Goal: Information Seeking & Learning: Learn about a topic

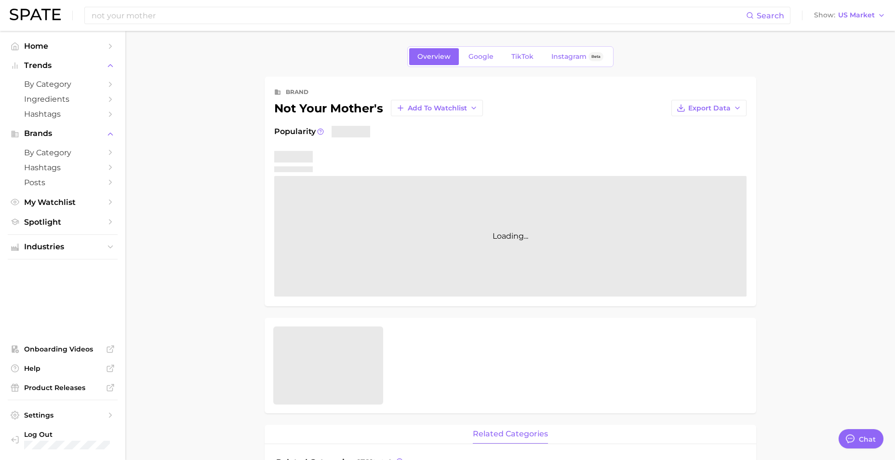
type textarea "x"
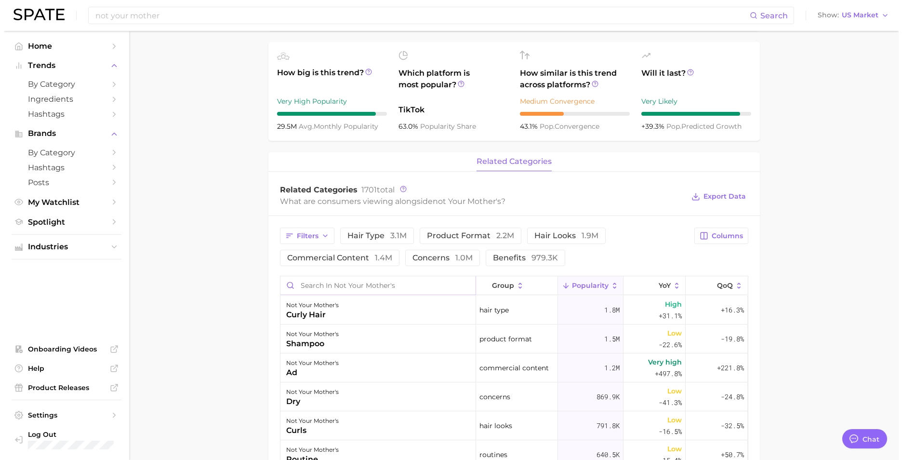
scroll to position [289, 0]
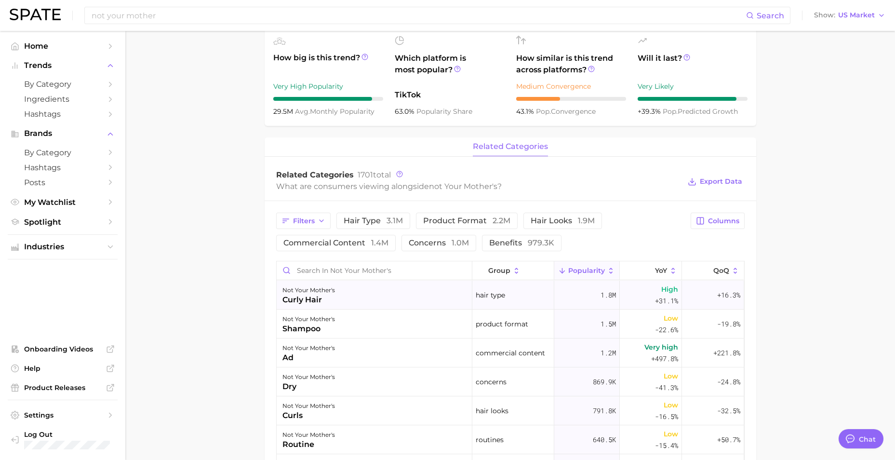
click at [345, 287] on div "not your mother's curly hair" at bounding box center [375, 294] width 196 height 29
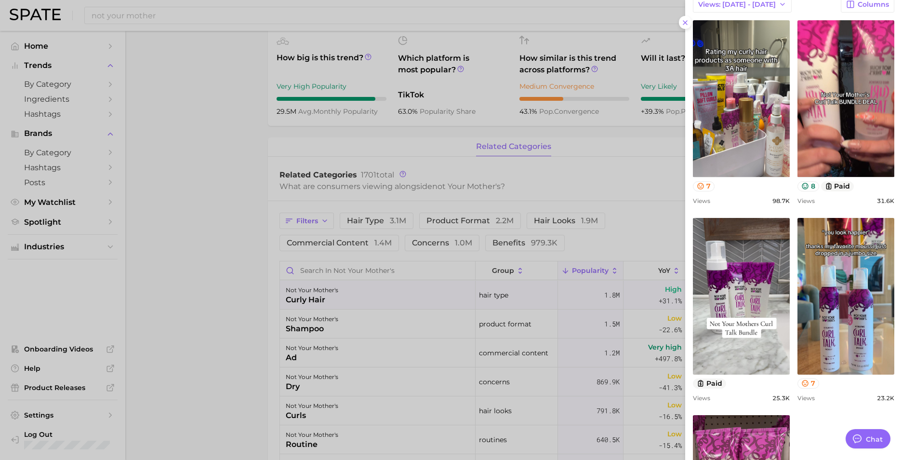
scroll to position [643, 0]
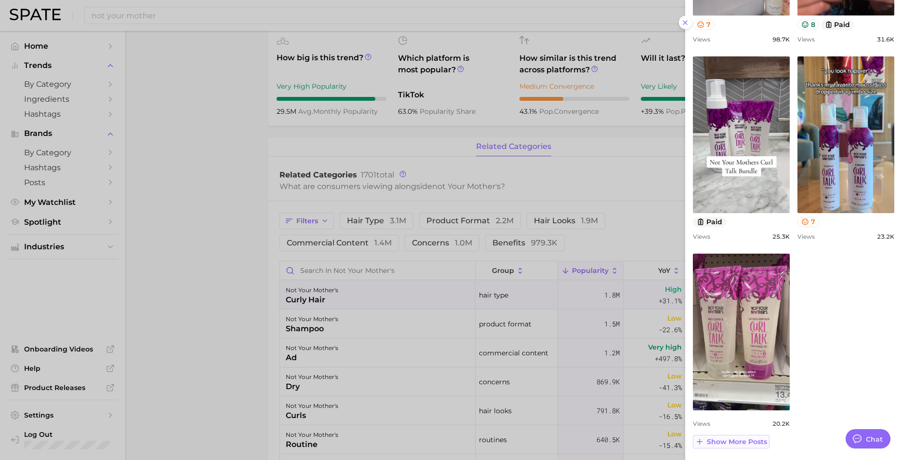
click at [738, 441] on span "Show more posts" at bounding box center [737, 442] width 60 height 8
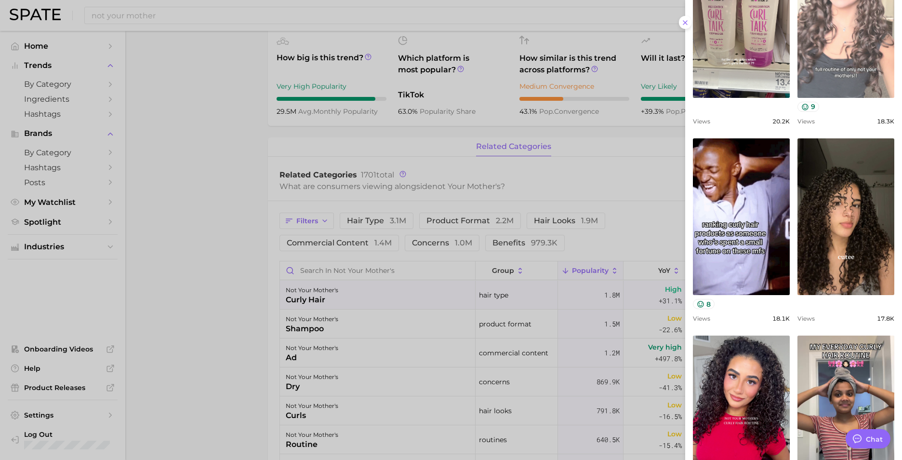
scroll to position [1047, 0]
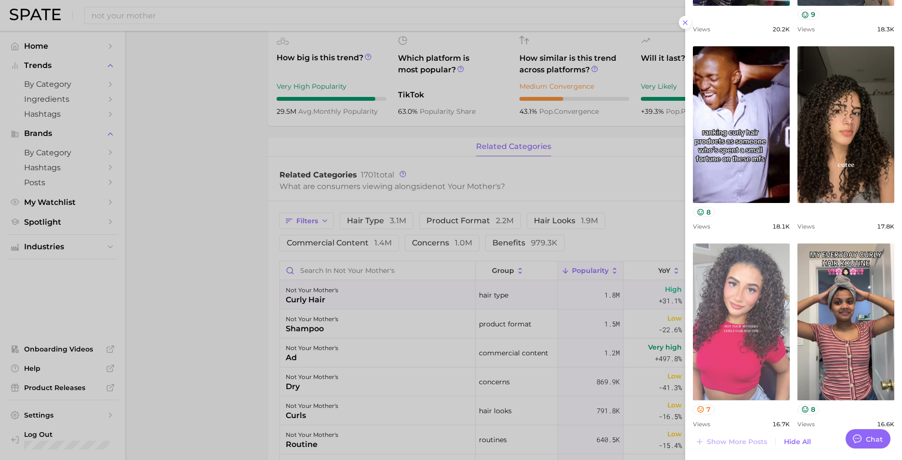
click at [746, 299] on link "view post on TikTok" at bounding box center [741, 321] width 97 height 157
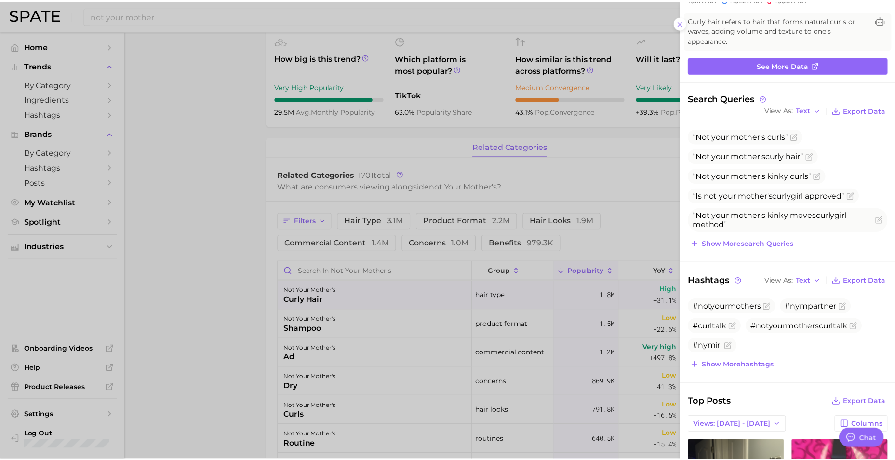
scroll to position [0, 0]
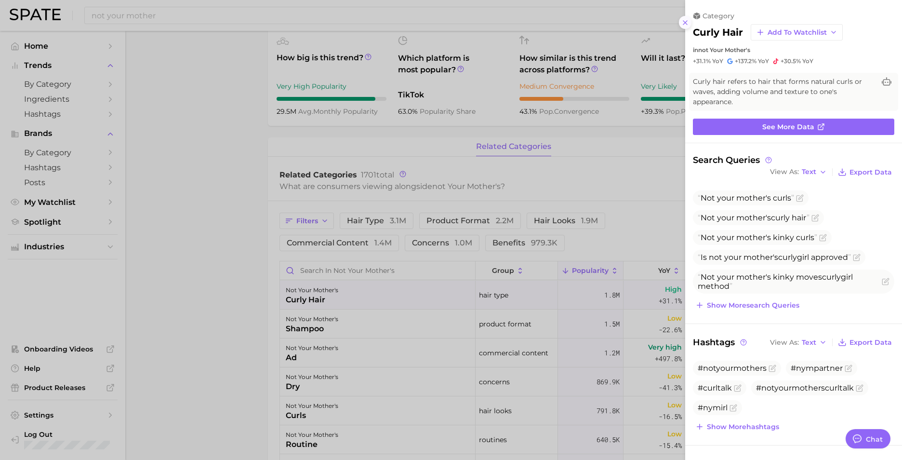
click at [684, 25] on icon at bounding box center [685, 23] width 8 height 8
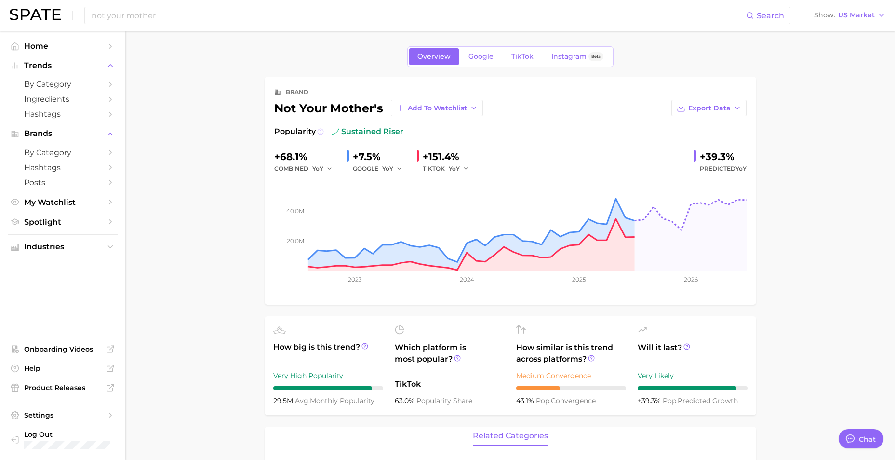
click at [319, 131] on icon at bounding box center [320, 131] width 7 height 7
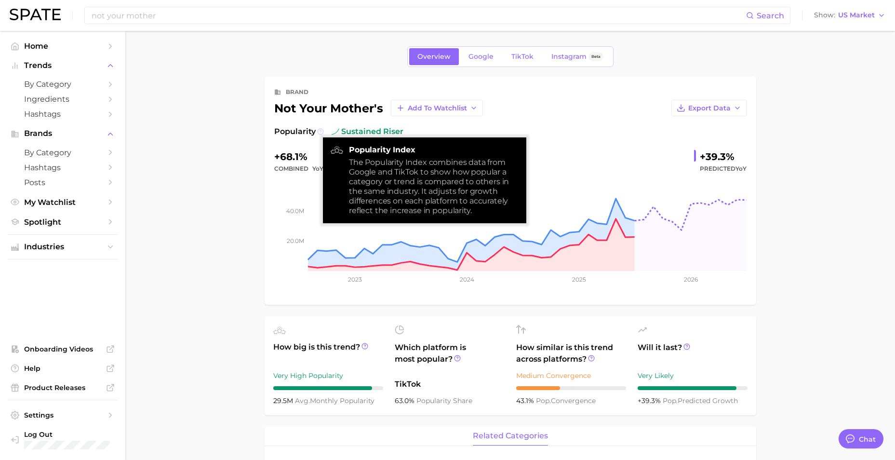
click at [319, 131] on icon at bounding box center [320, 131] width 7 height 7
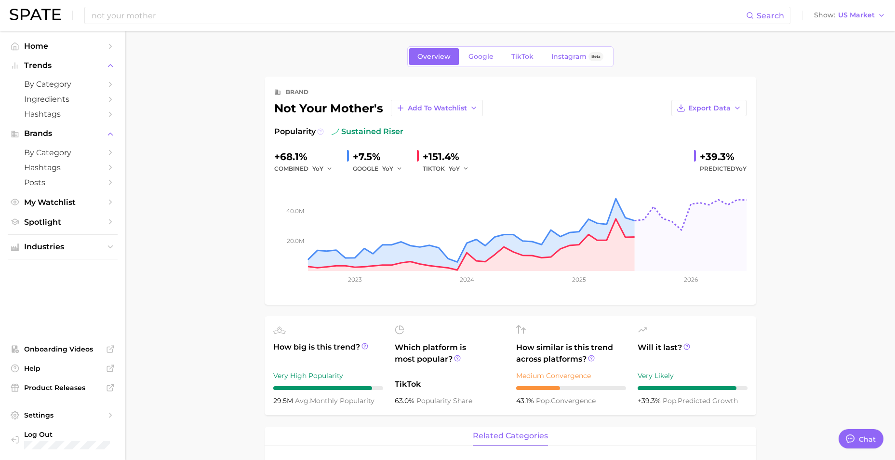
click at [317, 127] on button at bounding box center [320, 132] width 7 height 12
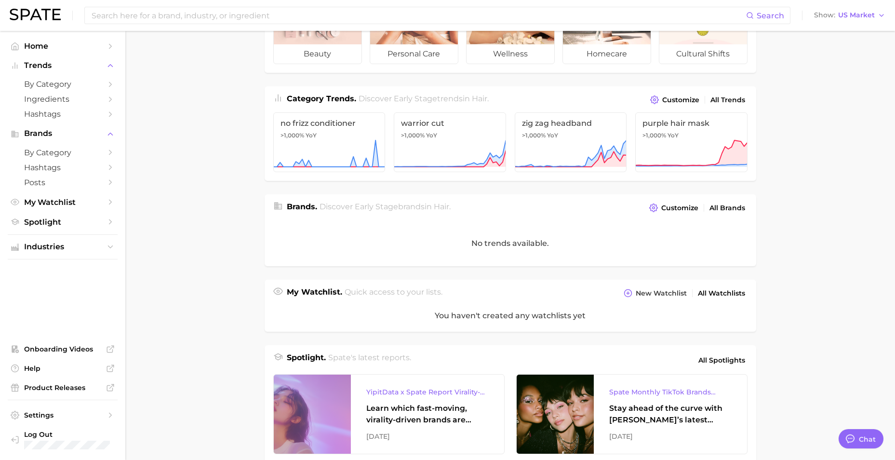
scroll to position [193, 0]
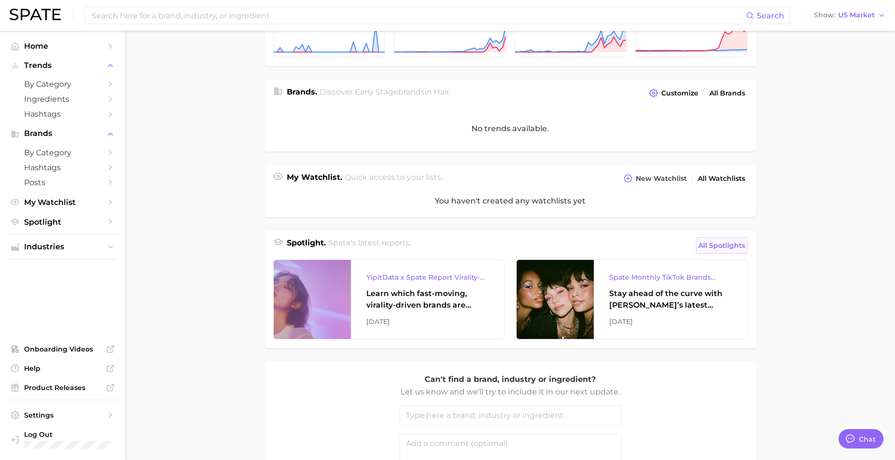
click at [734, 240] on span "All Spotlights" at bounding box center [721, 245] width 47 height 12
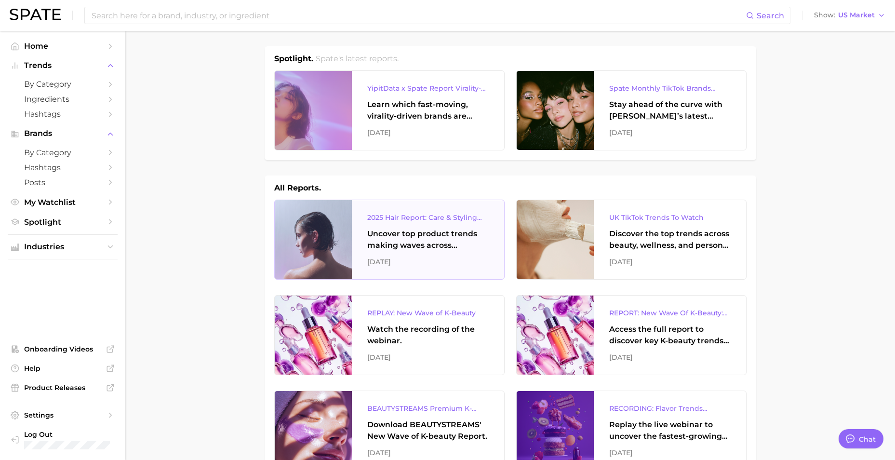
click at [429, 211] on div "2025 Hair Report: Care & Styling Products Uncover top product trends making wav…" at bounding box center [428, 239] width 152 height 79
type textarea "x"
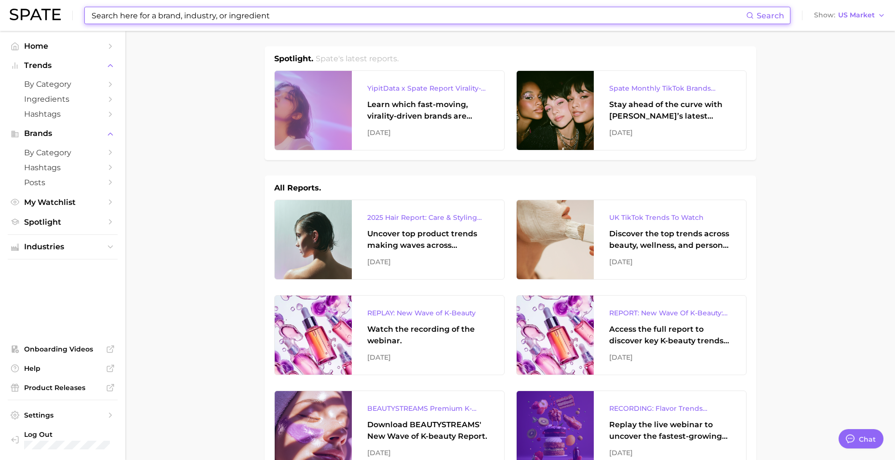
click at [160, 19] on input at bounding box center [418, 15] width 655 height 16
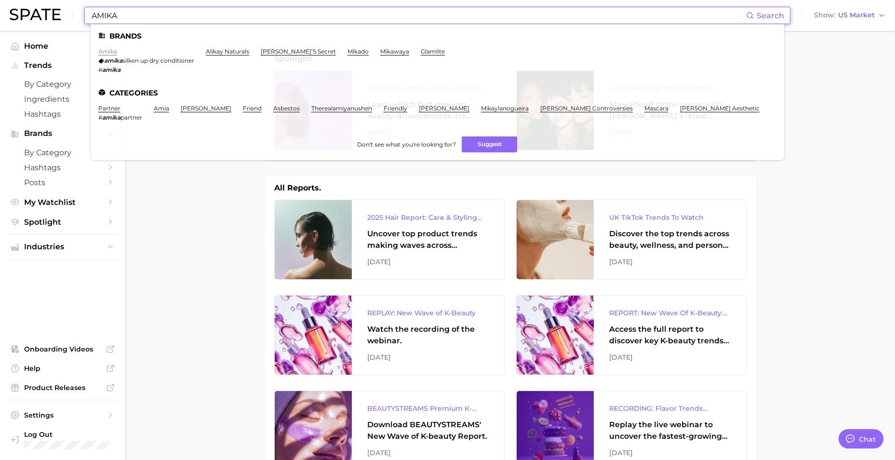
type input "AMIKA"
click at [111, 51] on link "amika" at bounding box center [107, 51] width 19 height 7
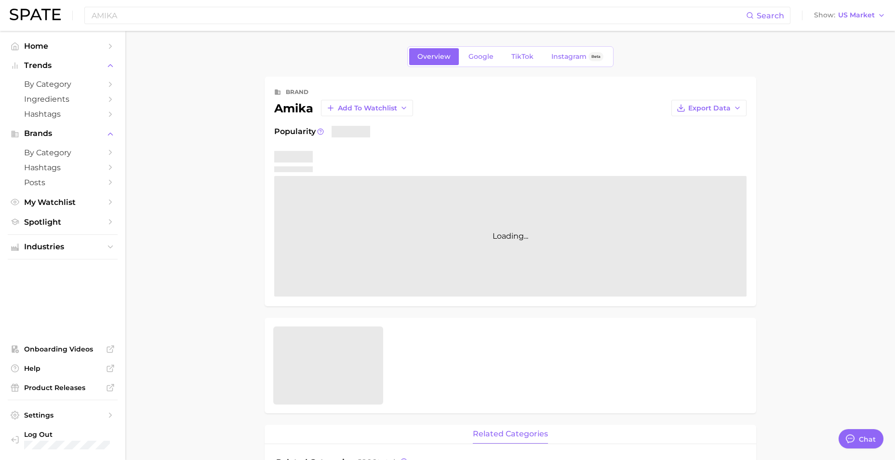
type textarea "x"
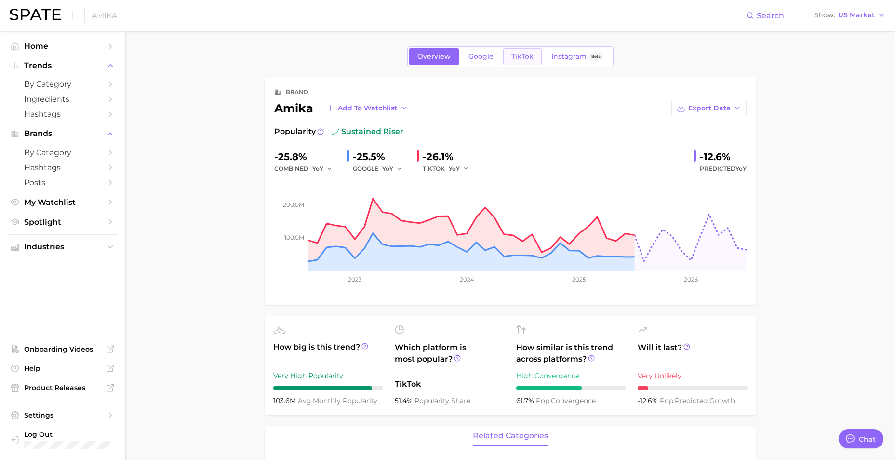
click at [529, 53] on span "TikTok" at bounding box center [522, 57] width 22 height 8
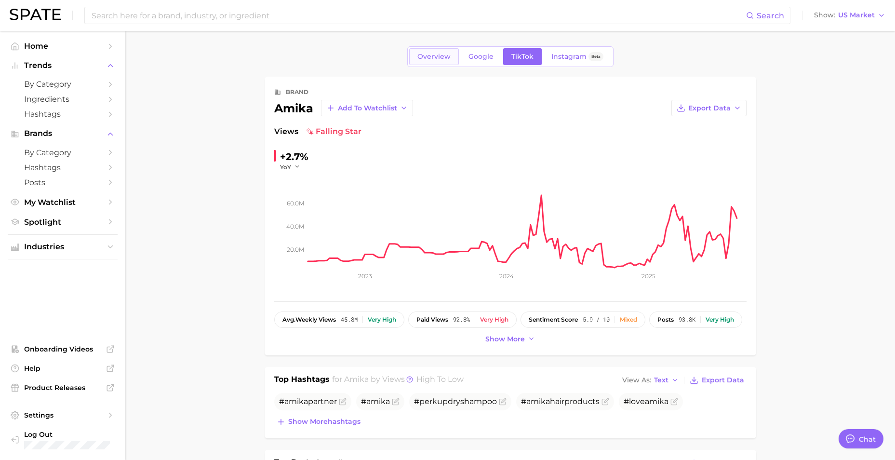
click at [430, 58] on span "Overview" at bounding box center [433, 57] width 33 height 8
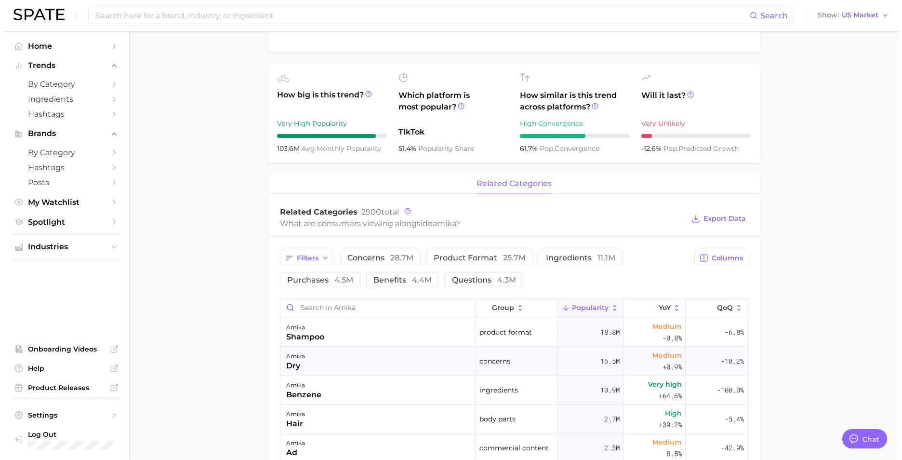
scroll to position [337, 0]
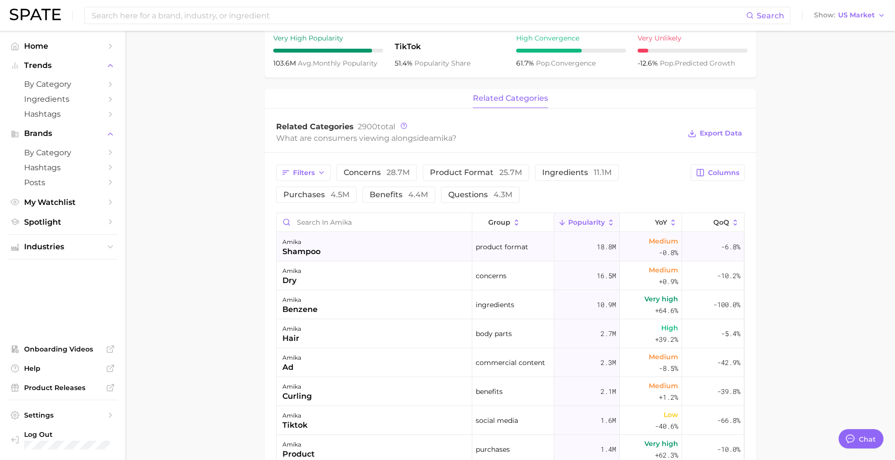
click at [343, 242] on div "amika shampoo" at bounding box center [375, 246] width 196 height 29
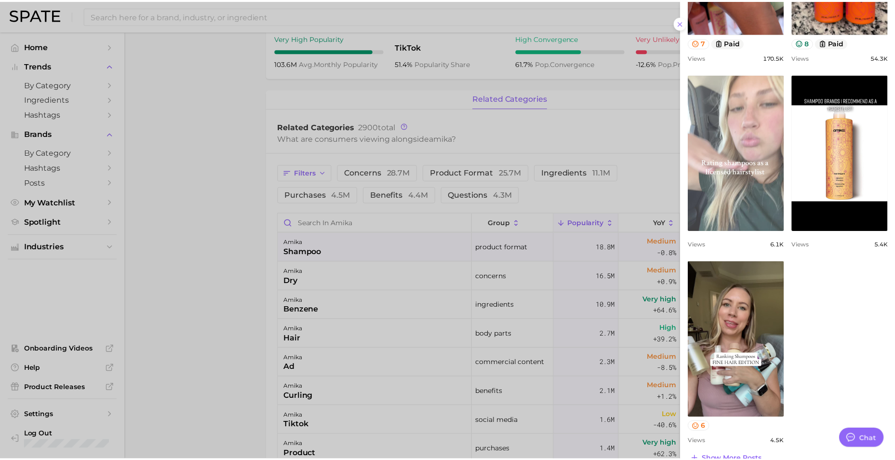
scroll to position [624, 0]
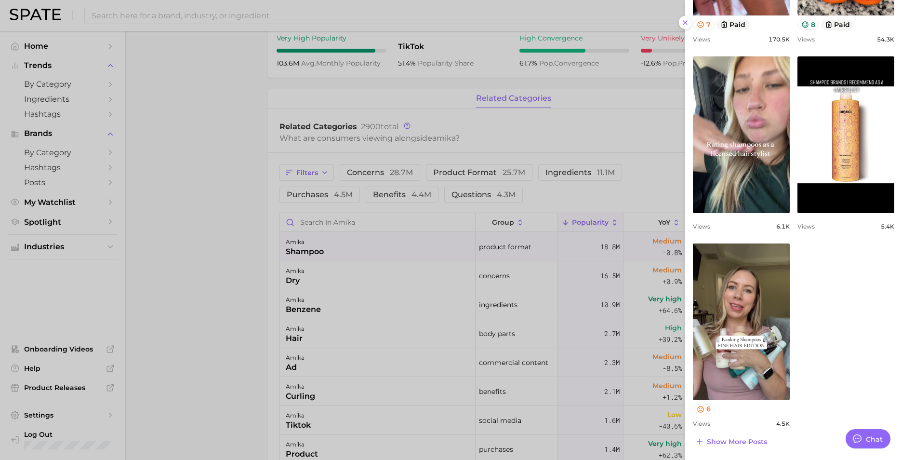
click at [203, 124] on div at bounding box center [451, 230] width 902 height 460
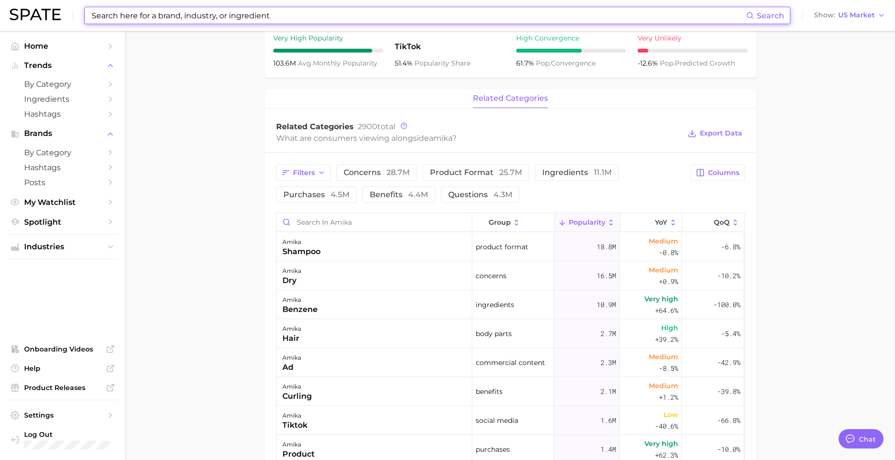
click at [249, 8] on input at bounding box center [418, 15] width 655 height 16
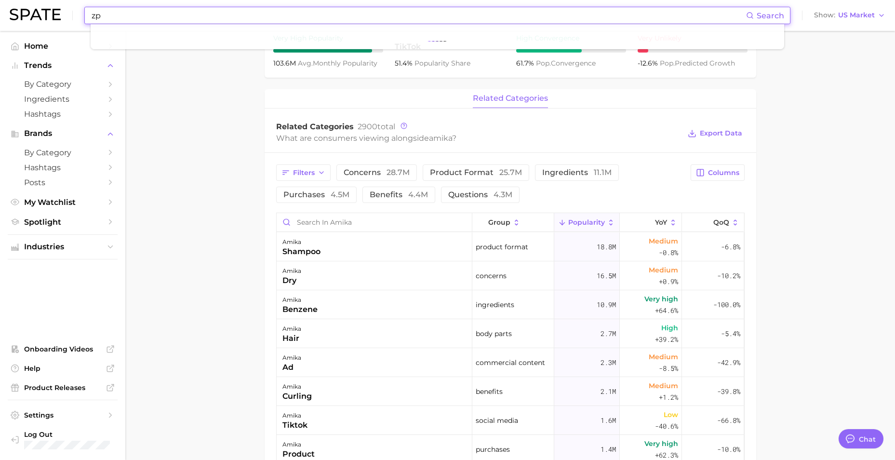
type input "z"
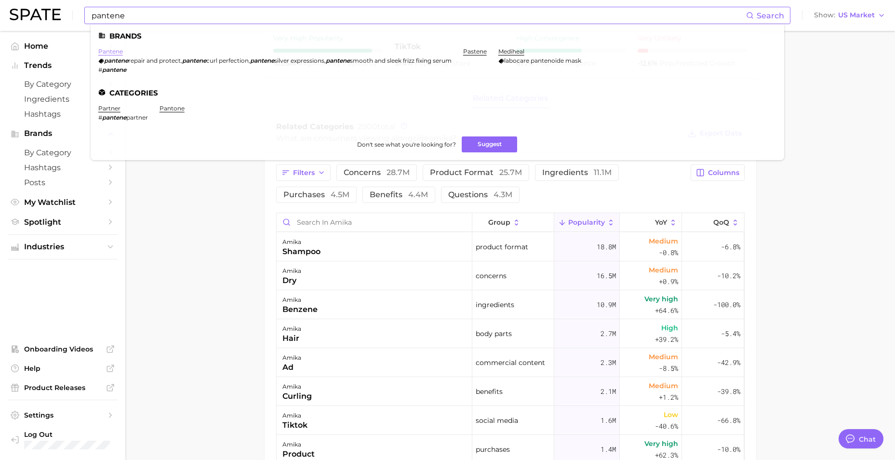
drag, startPoint x: 108, startPoint y: 50, endPoint x: 224, endPoint y: 127, distance: 138.3
click at [109, 50] on link "pantene" at bounding box center [110, 51] width 25 height 7
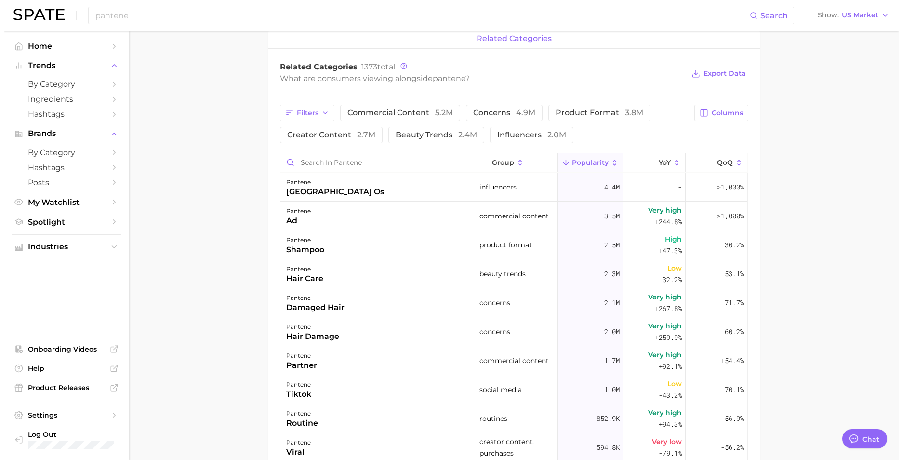
scroll to position [385, 0]
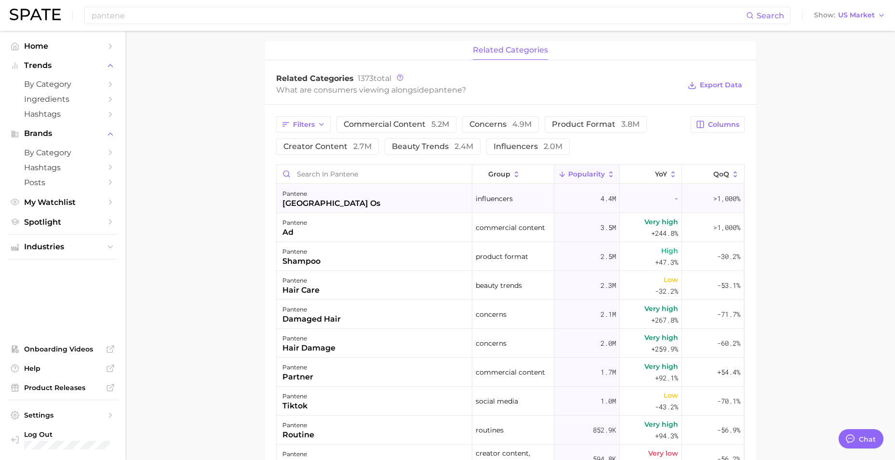
click at [339, 198] on div "pantene [GEOGRAPHIC_DATA] os" at bounding box center [375, 198] width 196 height 29
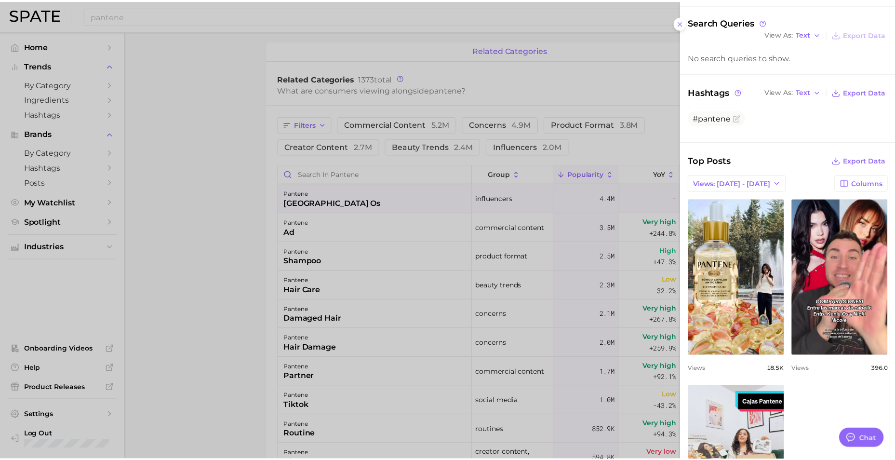
scroll to position [257, 0]
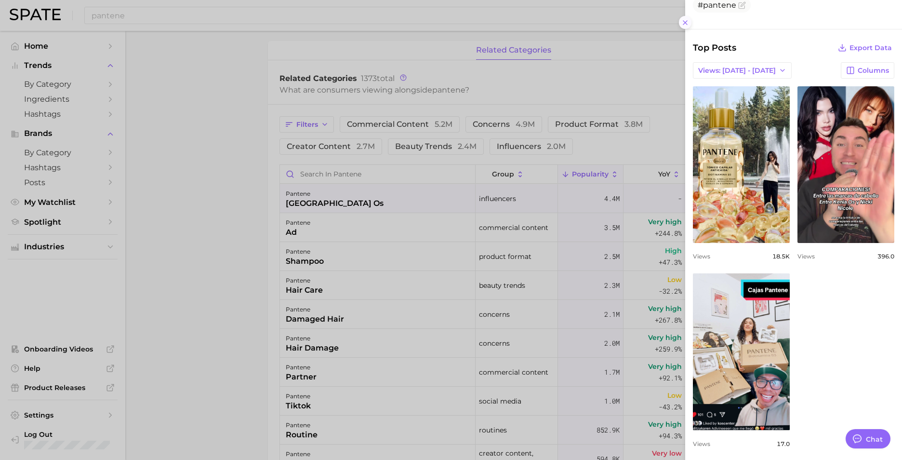
click at [686, 27] on button at bounding box center [685, 22] width 13 height 13
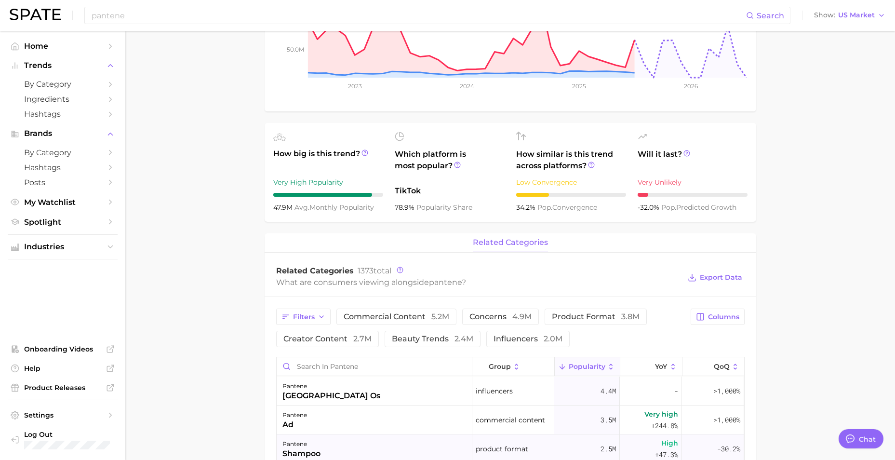
scroll to position [193, 0]
click at [501, 317] on span "concerns 4.9m" at bounding box center [500, 317] width 62 height 8
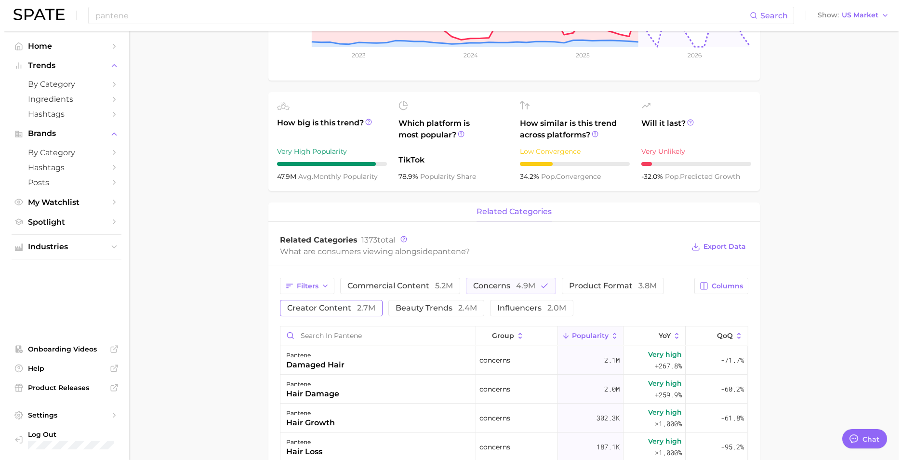
scroll to position [241, 0]
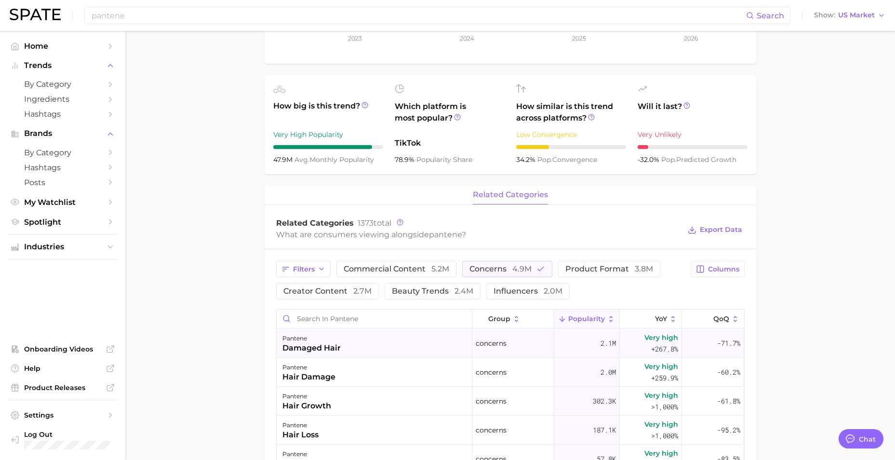
click at [375, 340] on div "pantene damaged hair" at bounding box center [375, 343] width 196 height 29
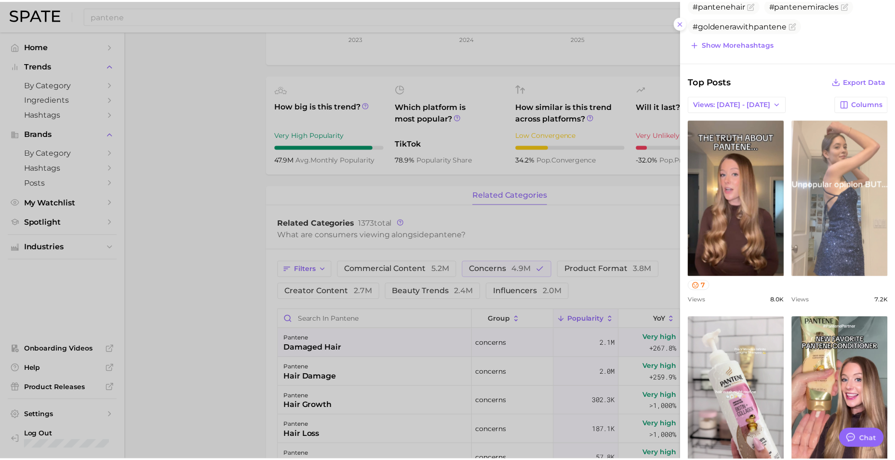
scroll to position [482, 0]
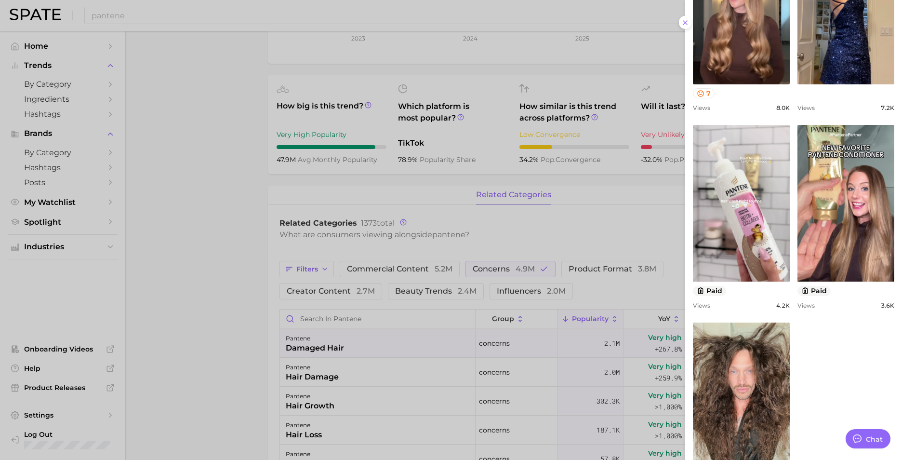
click at [318, 239] on div at bounding box center [451, 230] width 902 height 460
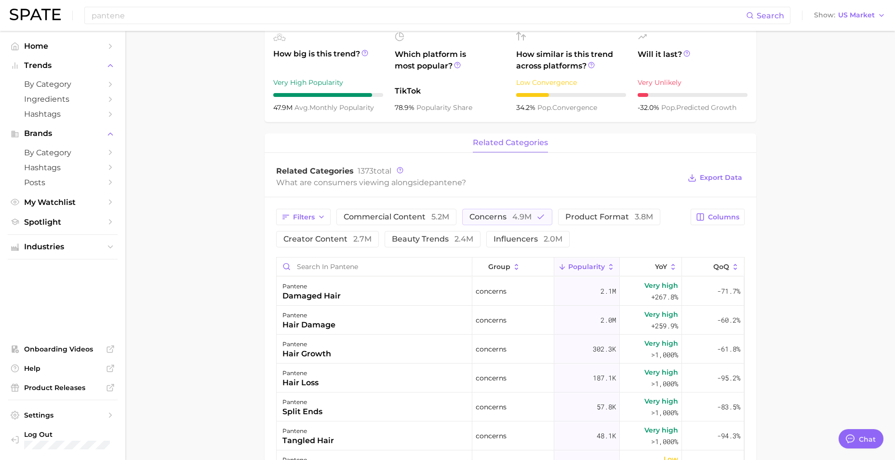
scroll to position [96, 0]
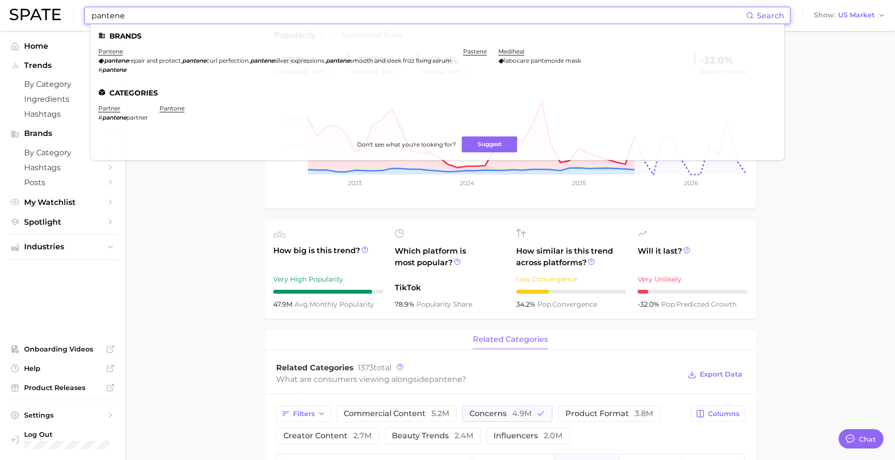
click at [166, 17] on input "pantene" at bounding box center [418, 15] width 655 height 16
click at [165, 18] on input "pantene" at bounding box center [418, 15] width 655 height 16
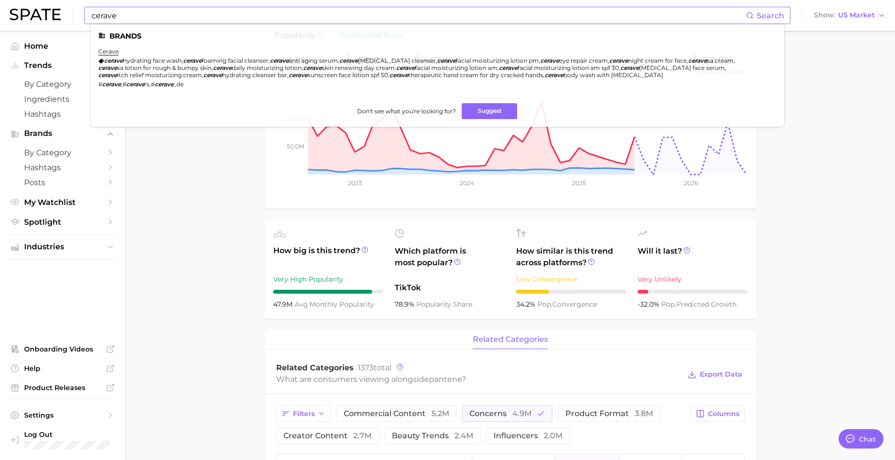
click at [105, 55] on li "cerave cerave hydrating face wash , cerave foaming facial cleanser , cerave ant…" at bounding box center [431, 68] width 666 height 40
click at [107, 50] on link "cerave" at bounding box center [108, 51] width 20 height 7
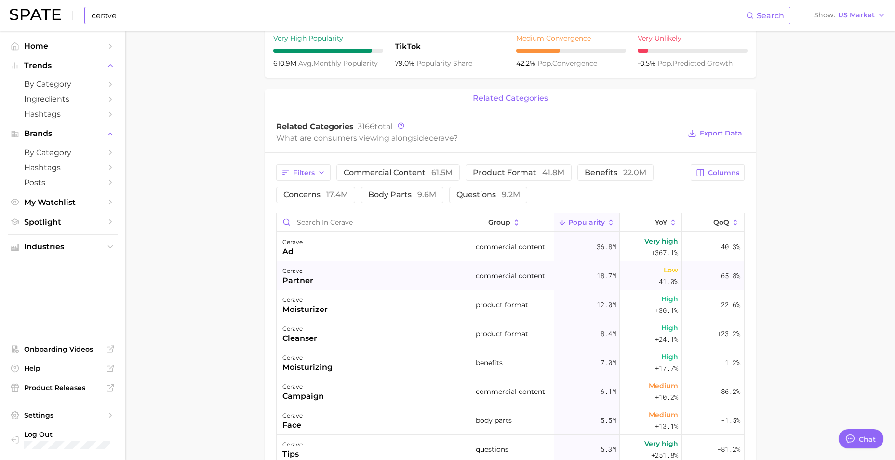
click at [340, 280] on div "cerave partner" at bounding box center [375, 275] width 196 height 29
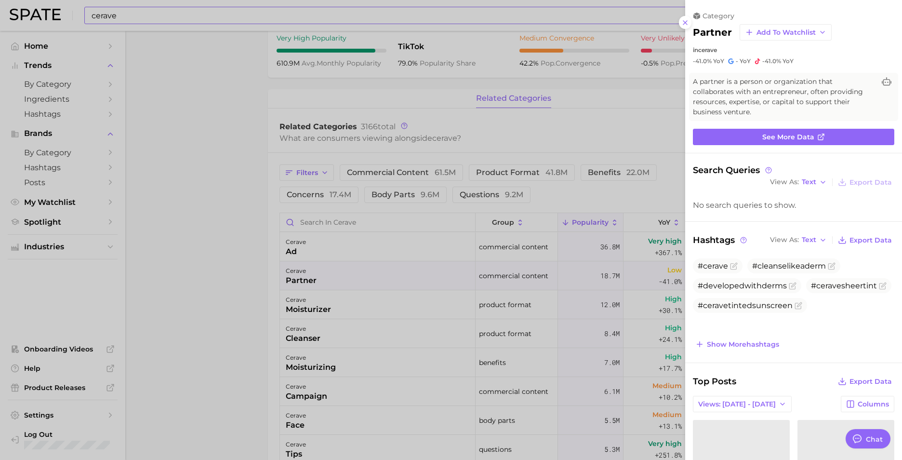
click at [337, 244] on div at bounding box center [451, 230] width 902 height 460
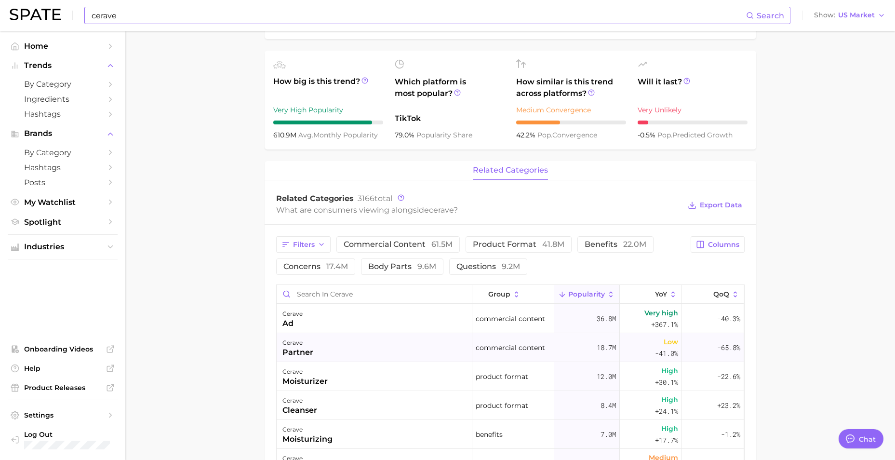
scroll to position [193, 0]
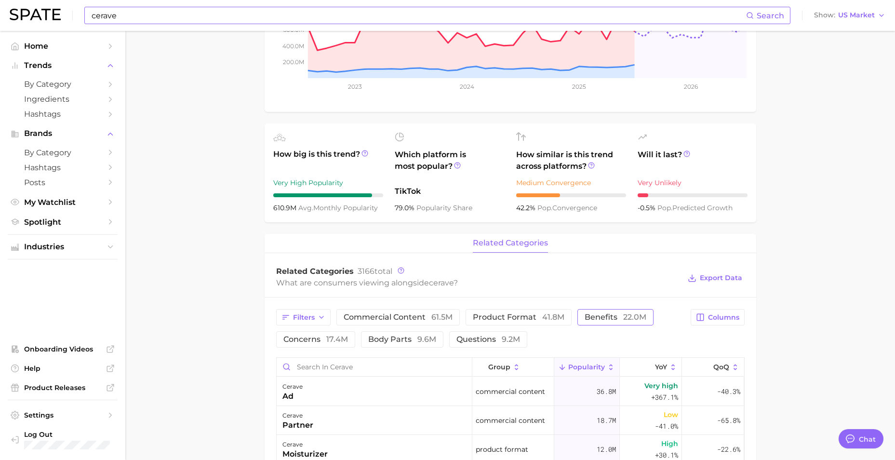
click at [607, 314] on span "benefits 22.0m" at bounding box center [615, 317] width 62 height 8
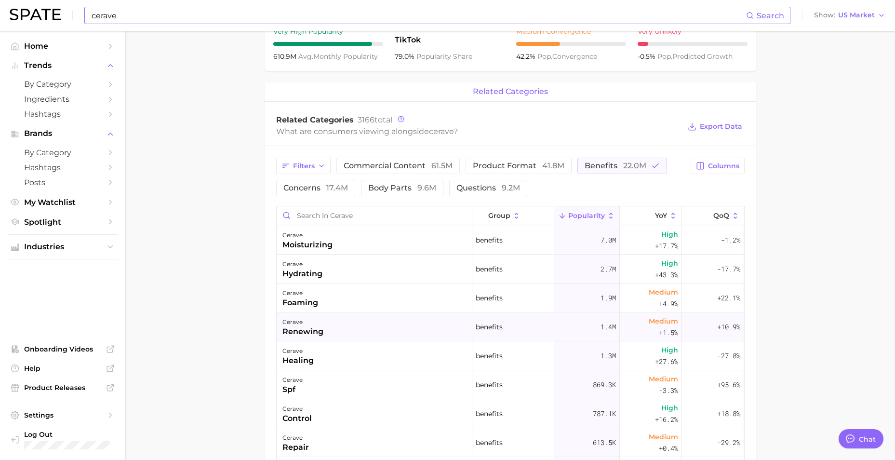
scroll to position [289, 0]
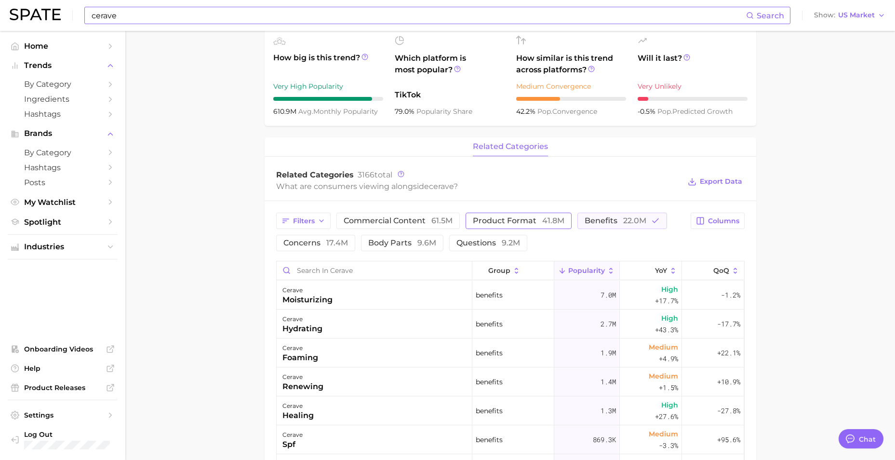
click at [499, 222] on span "product format 41.8m" at bounding box center [519, 221] width 92 height 8
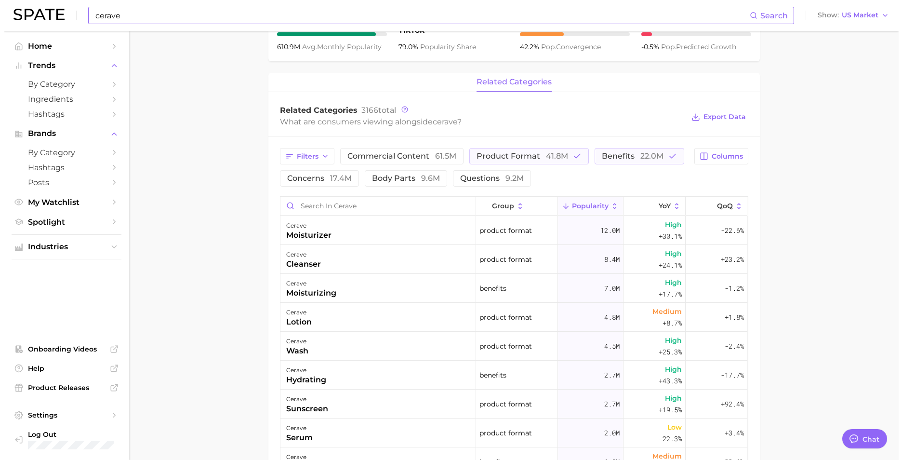
scroll to position [337, 0]
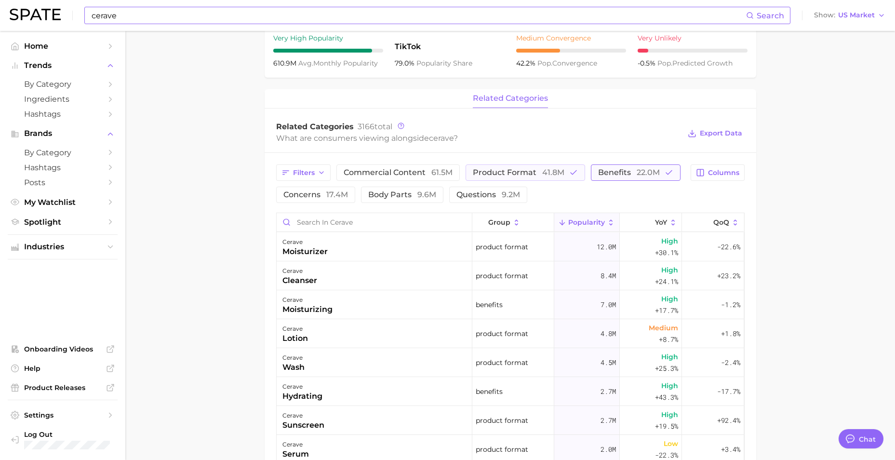
click at [598, 171] on span "benefits 22.0m" at bounding box center [629, 173] width 62 height 8
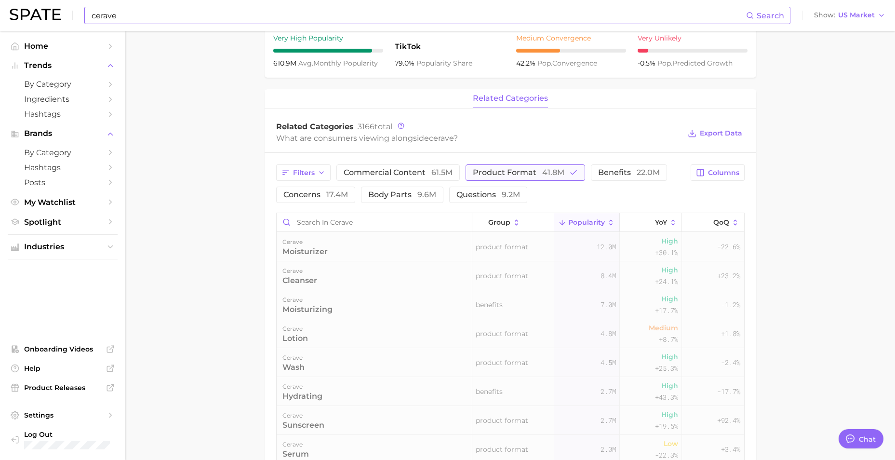
click at [553, 175] on span "41.8m" at bounding box center [553, 172] width 22 height 9
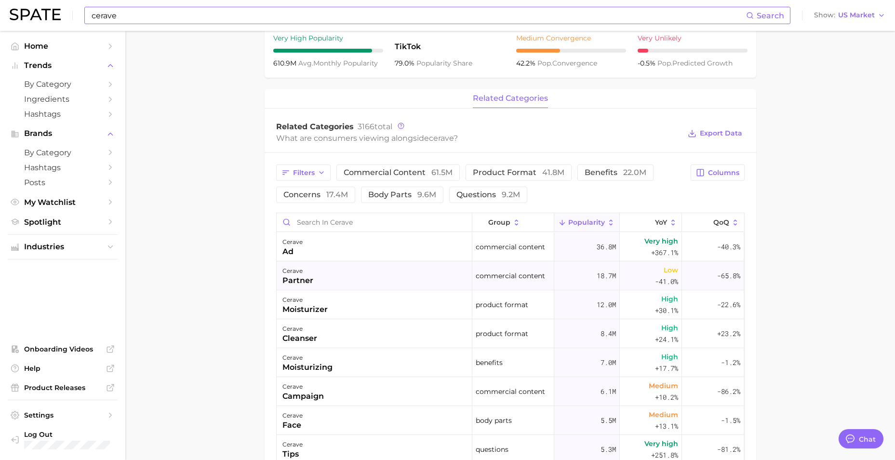
click at [355, 268] on div "cerave partner" at bounding box center [375, 275] width 196 height 29
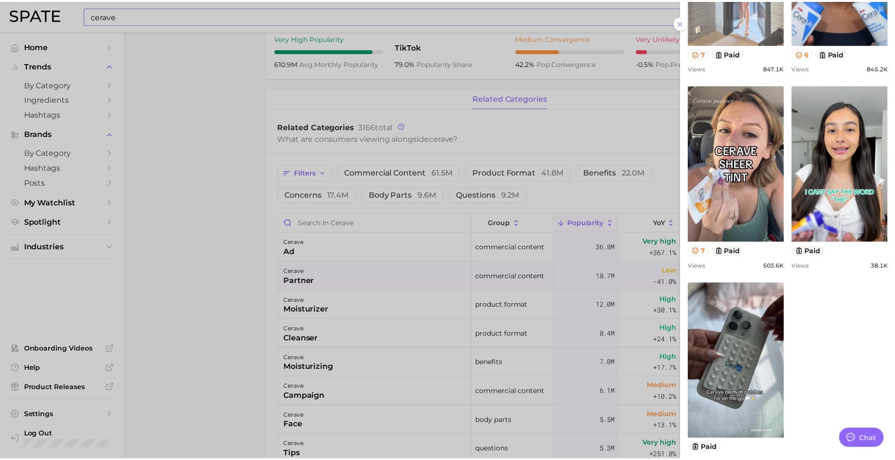
scroll to position [571, 0]
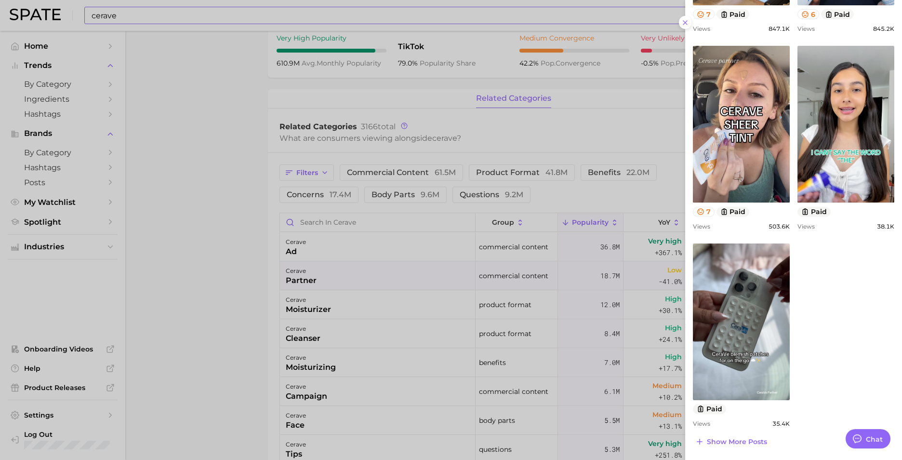
click at [397, 302] on div at bounding box center [451, 230] width 902 height 460
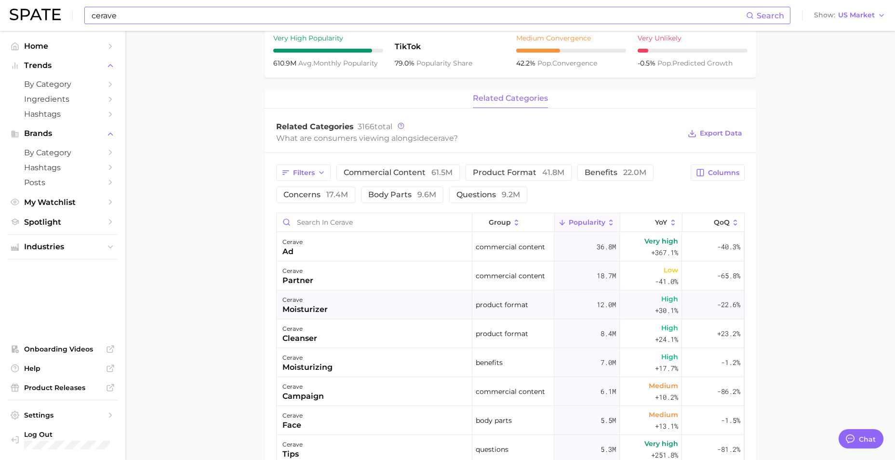
click at [380, 308] on div "cerave moisturizer" at bounding box center [375, 304] width 196 height 29
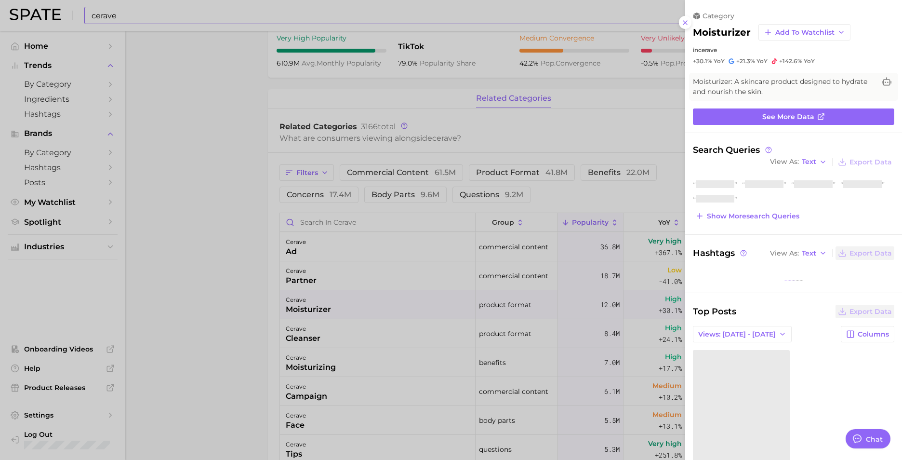
click at [213, 326] on div at bounding box center [451, 230] width 902 height 460
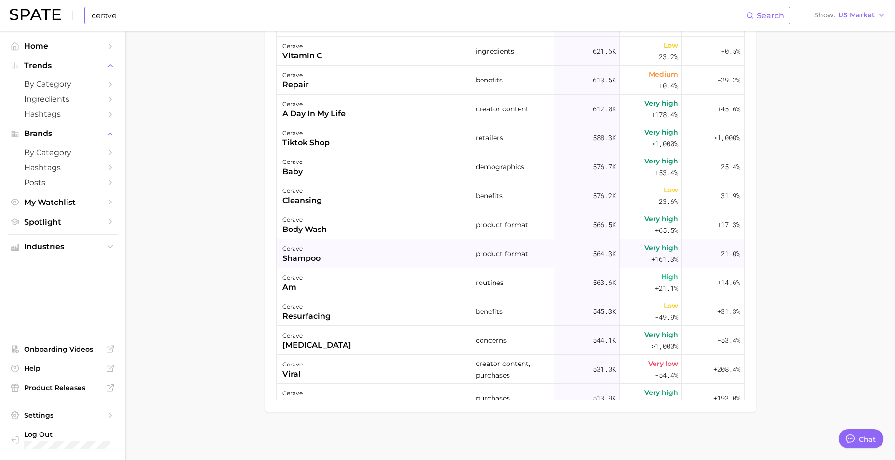
scroll to position [0, 0]
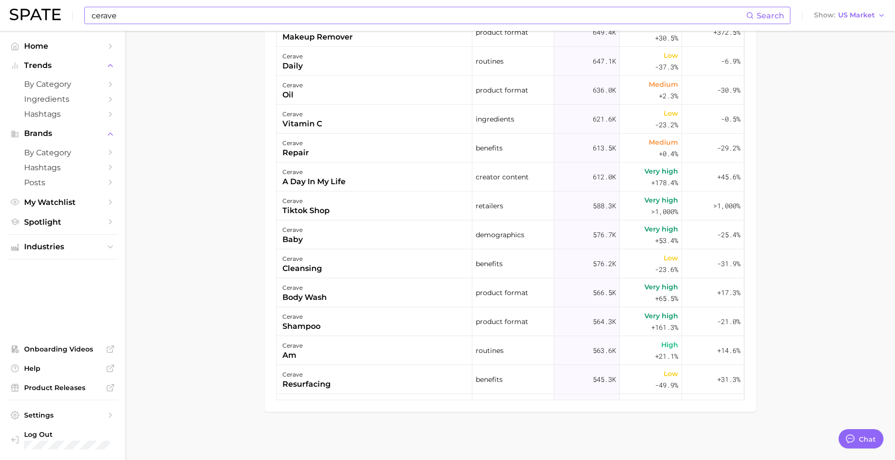
click at [208, 21] on input "cerave" at bounding box center [418, 15] width 655 height 16
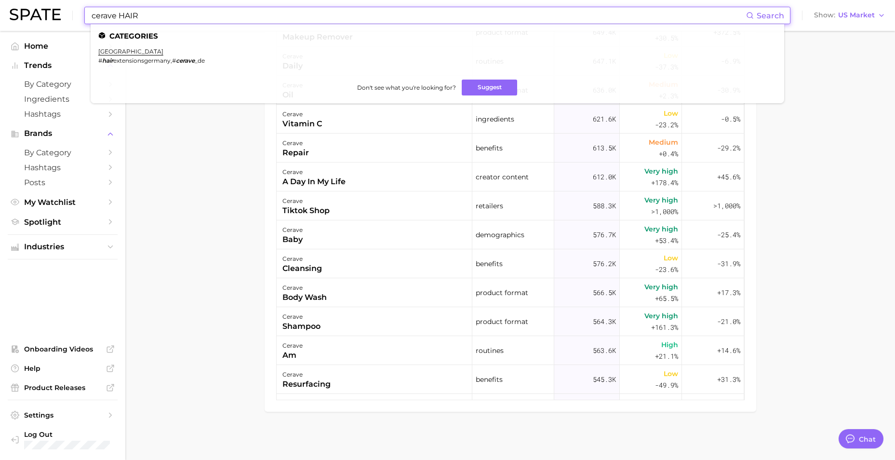
type input "cerave HAIR"
drag, startPoint x: 236, startPoint y: 124, endPoint x: 212, endPoint y: 133, distance: 25.4
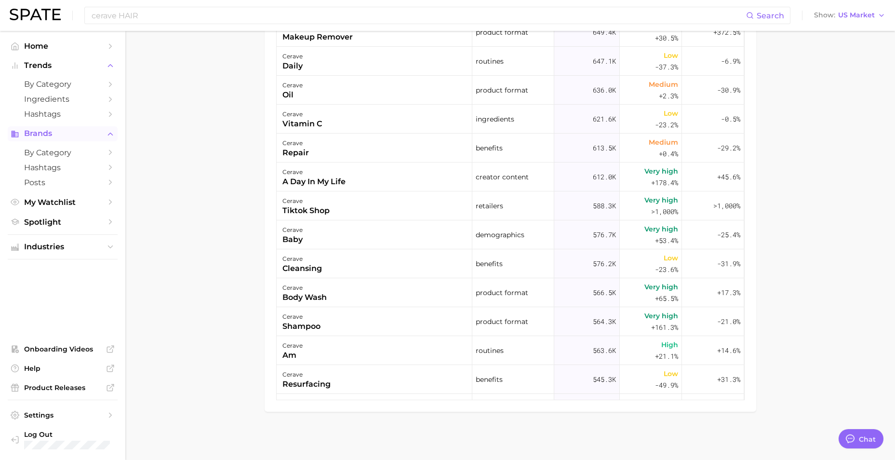
click at [52, 134] on span "Brands" at bounding box center [62, 133] width 77 height 9
click at [51, 129] on span "Brands" at bounding box center [62, 133] width 77 height 9
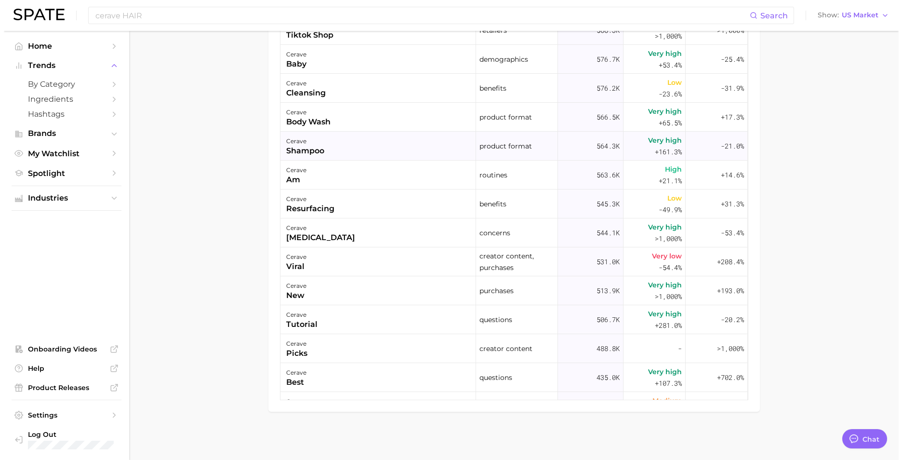
scroll to position [1349, 0]
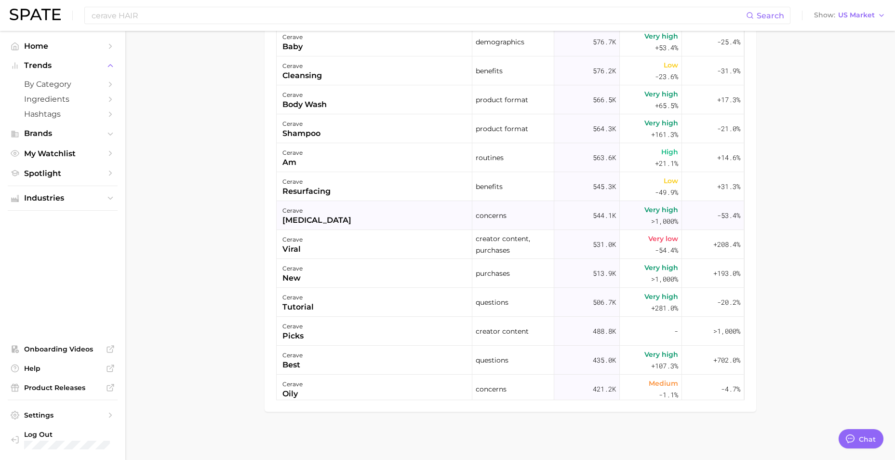
click at [347, 213] on div "cerave [MEDICAL_DATA]" at bounding box center [375, 215] width 196 height 29
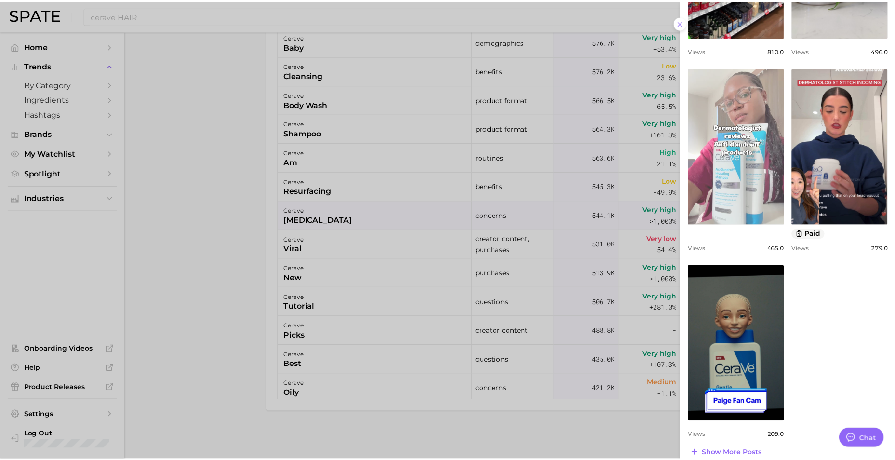
scroll to position [538, 0]
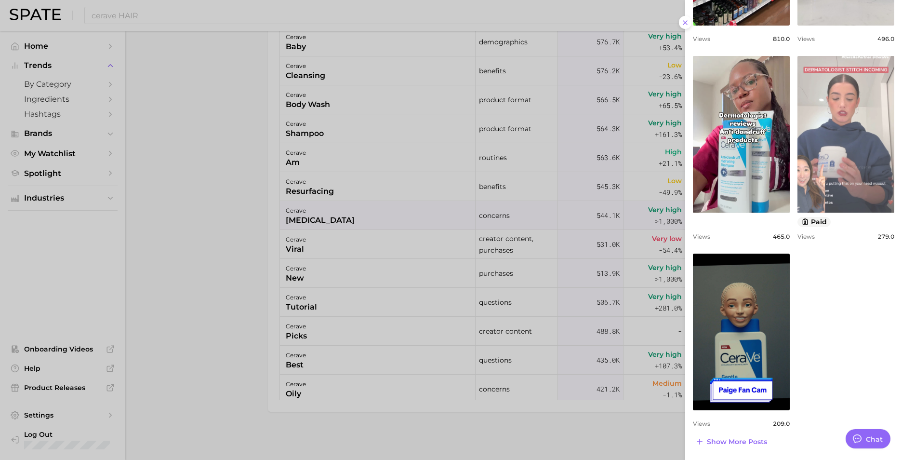
click at [843, 157] on link "view post on TikTok" at bounding box center [845, 134] width 97 height 157
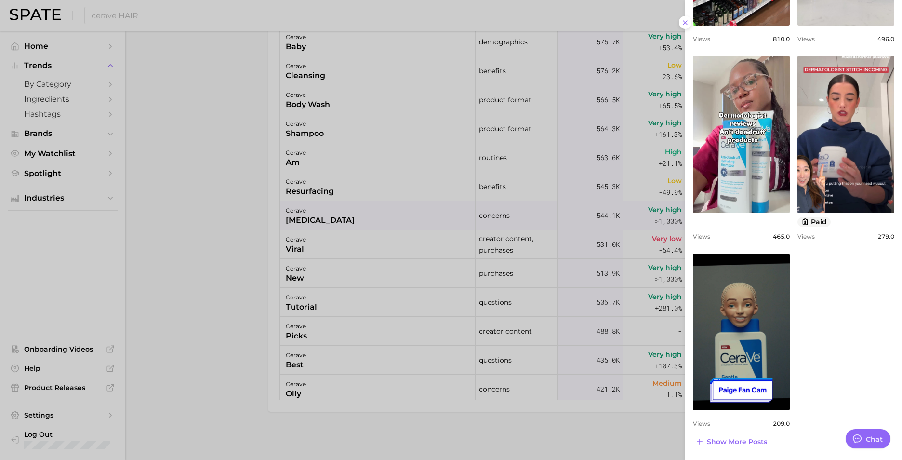
click at [216, 238] on div at bounding box center [451, 230] width 902 height 460
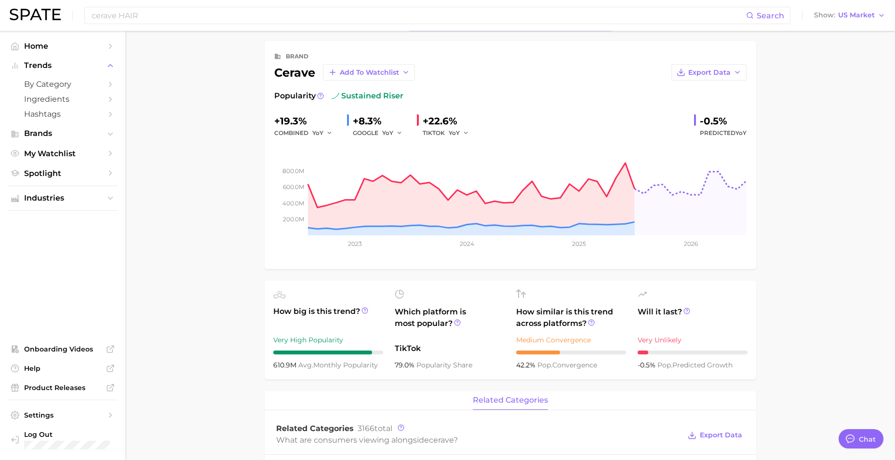
scroll to position [31, 0]
